Goal: Transaction & Acquisition: Subscribe to service/newsletter

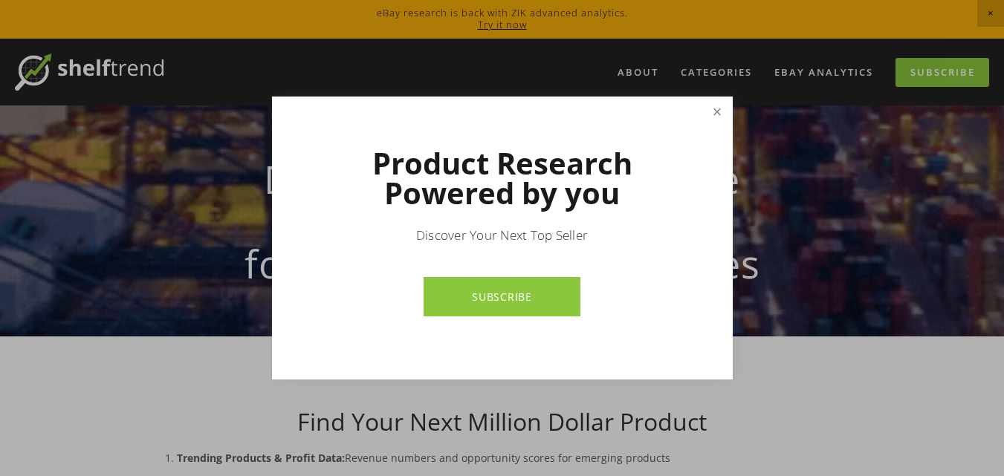
click at [712, 108] on link "Close" at bounding box center [717, 112] width 26 height 26
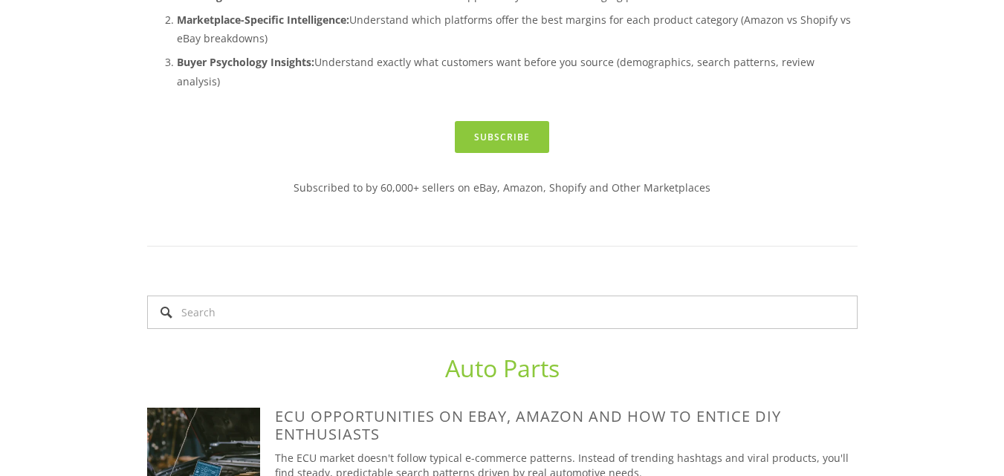
scroll to position [595, 0]
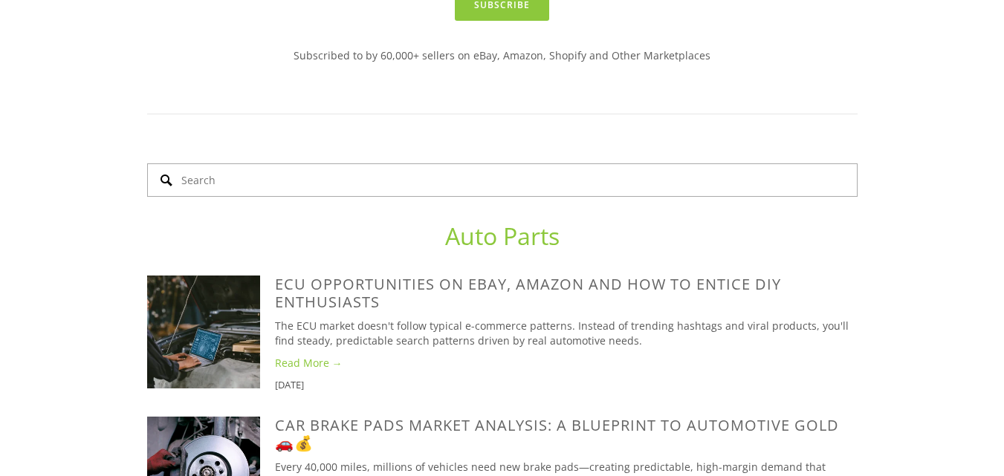
click at [291, 164] on input "Search" at bounding box center [502, 180] width 711 height 33
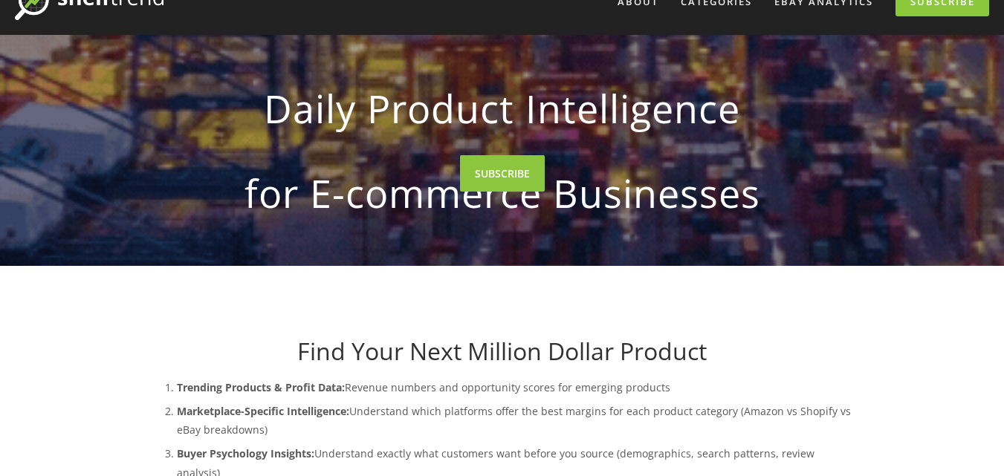
scroll to position [0, 0]
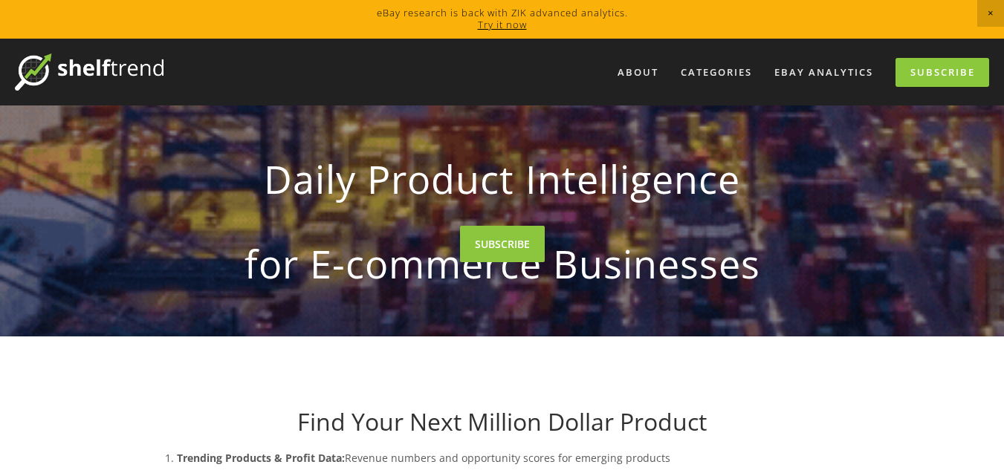
click at [502, 24] on link "Try it now" at bounding box center [502, 24] width 49 height 13
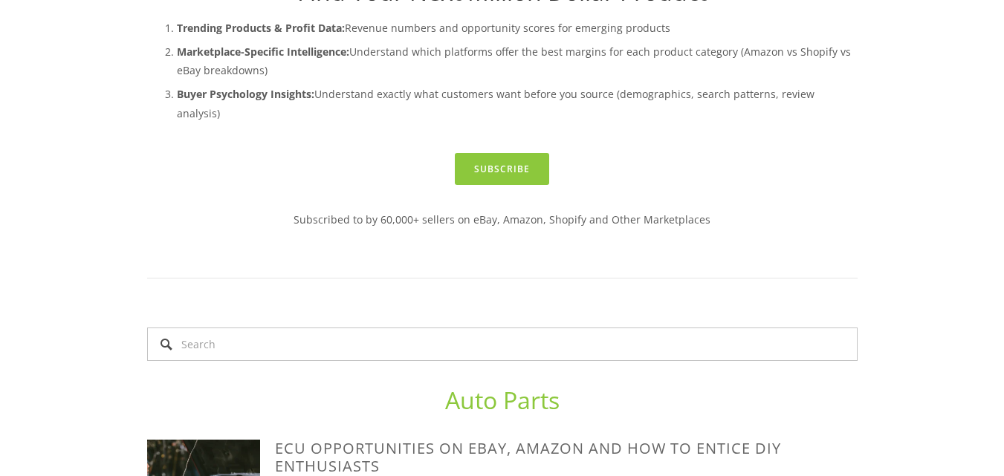
scroll to position [520, 0]
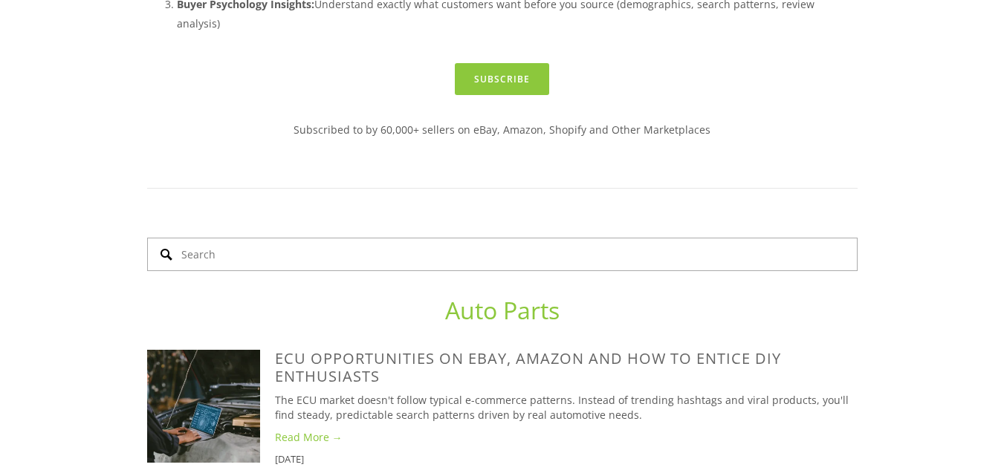
click at [362, 238] on input "Search" at bounding box center [502, 254] width 711 height 33
type input "dish drainer rack"
click at [169, 238] on input "dish drainer rack" at bounding box center [502, 254] width 711 height 33
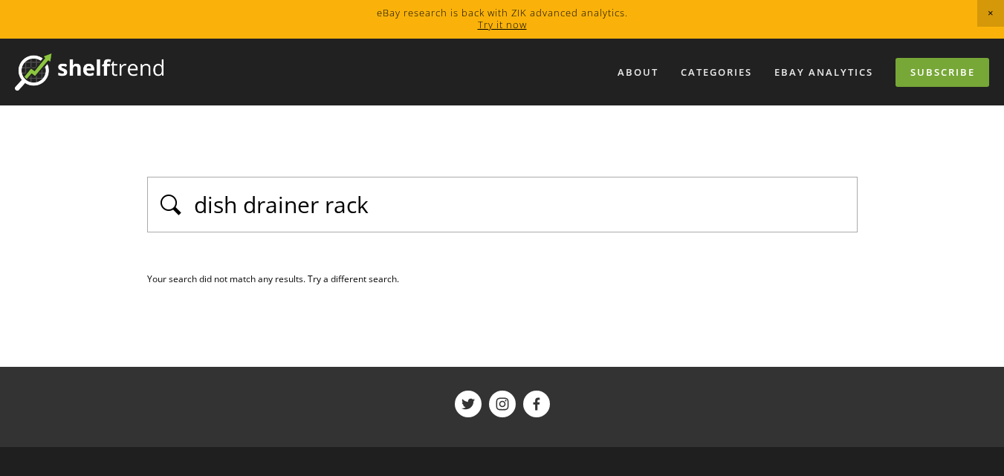
click at [946, 63] on link "Subscribe" at bounding box center [943, 72] width 94 height 29
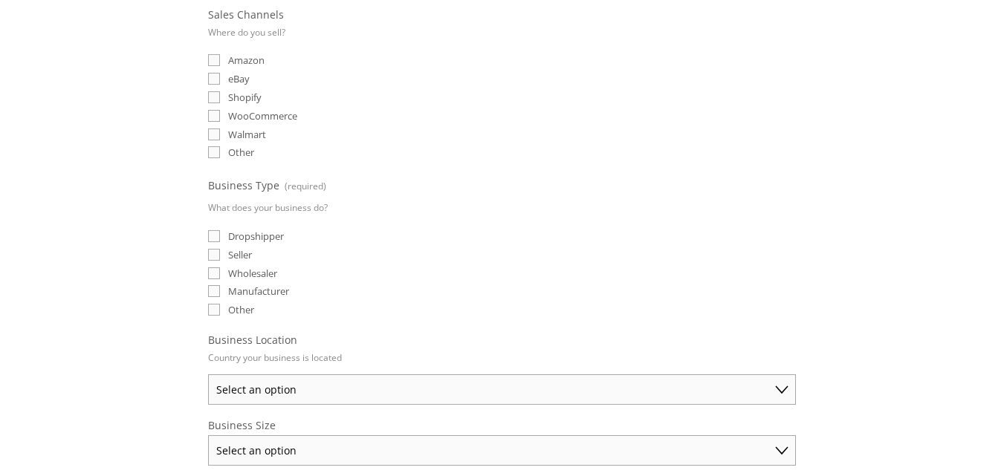
scroll to position [223, 0]
